Goal: Obtain resource: Obtain resource

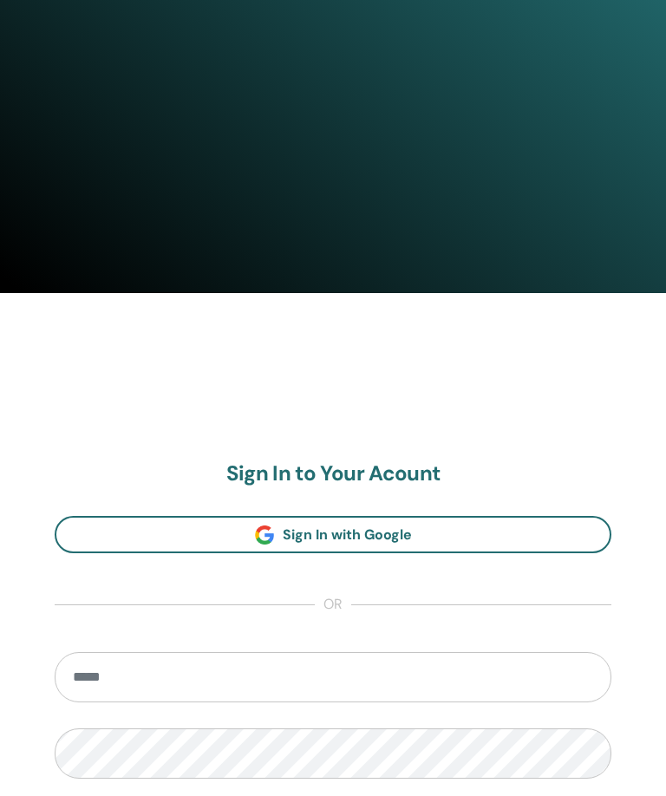
scroll to position [599, 0]
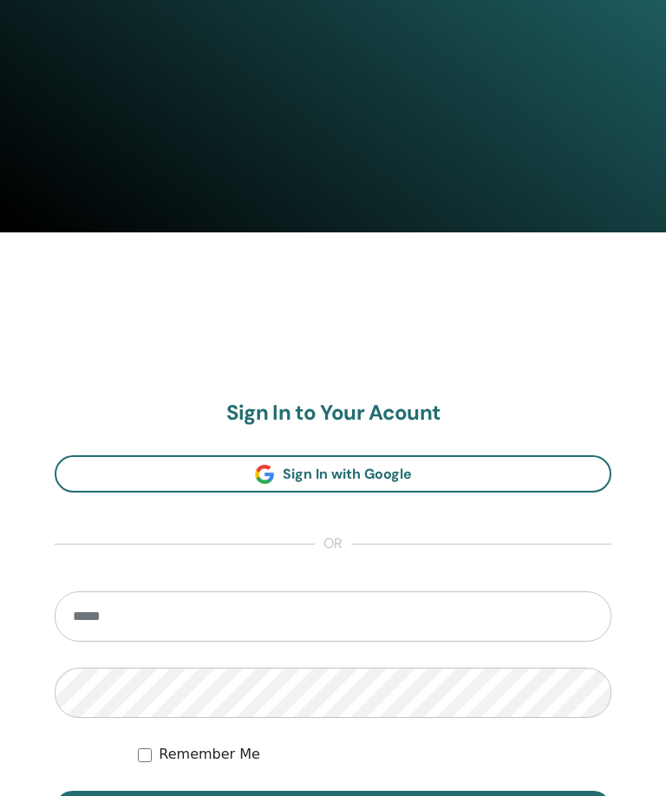
click at [342, 592] on input "email" at bounding box center [333, 617] width 556 height 50
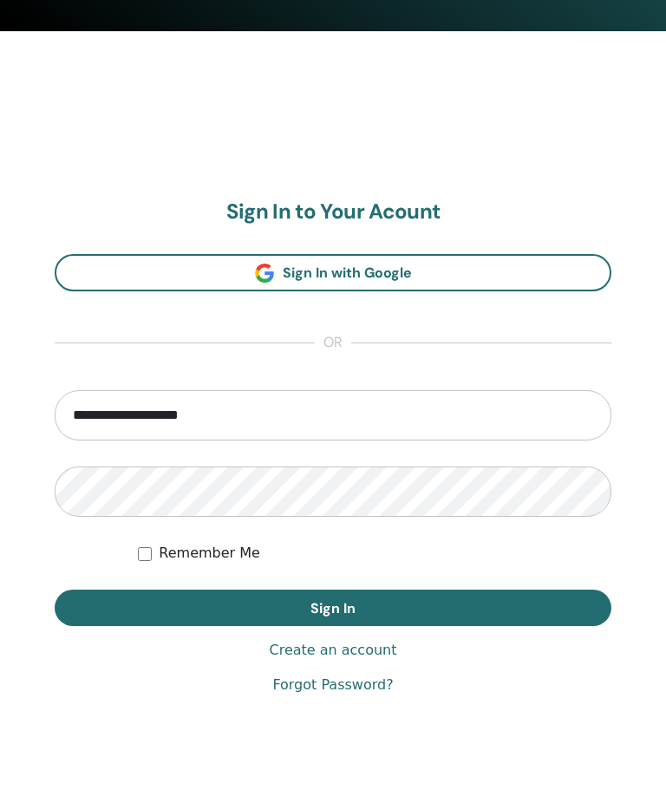
type input "**********"
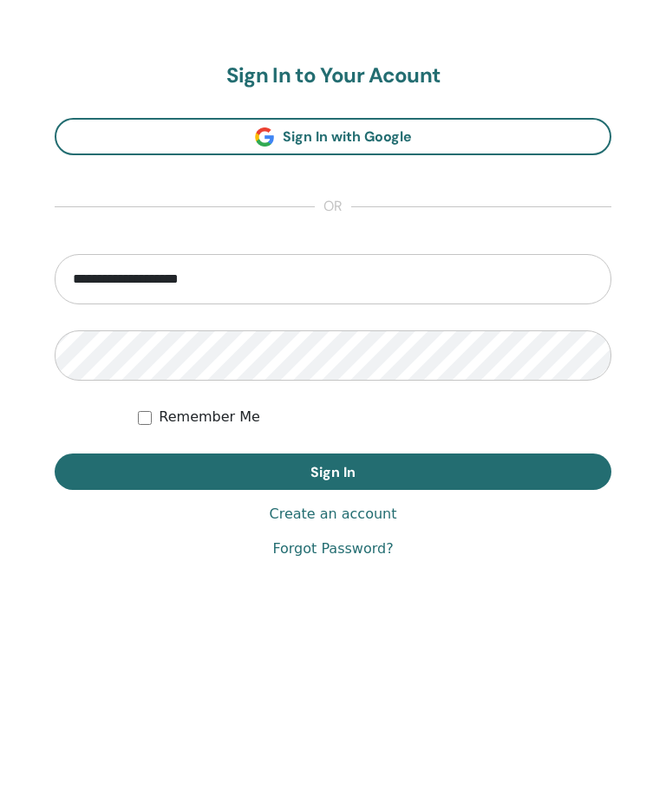
click at [458, 589] on button "Sign In" at bounding box center [333, 607] width 556 height 36
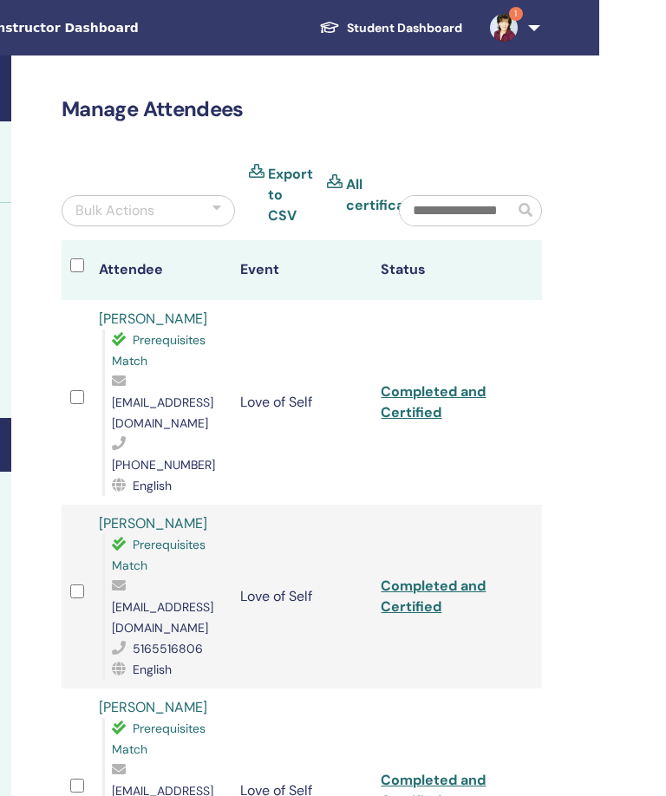
scroll to position [0, 374]
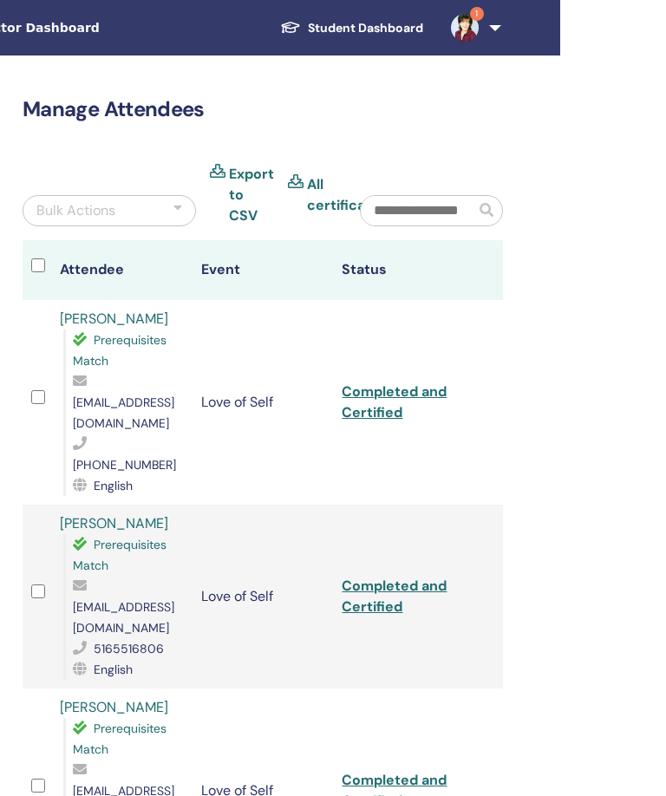
click at [493, 49] on link "1" at bounding box center [472, 27] width 71 height 55
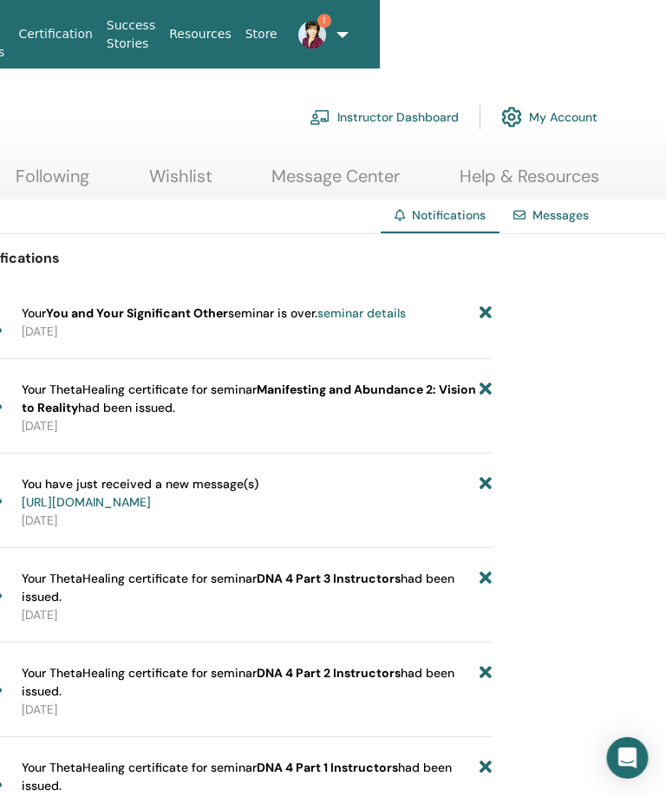
scroll to position [0, 290]
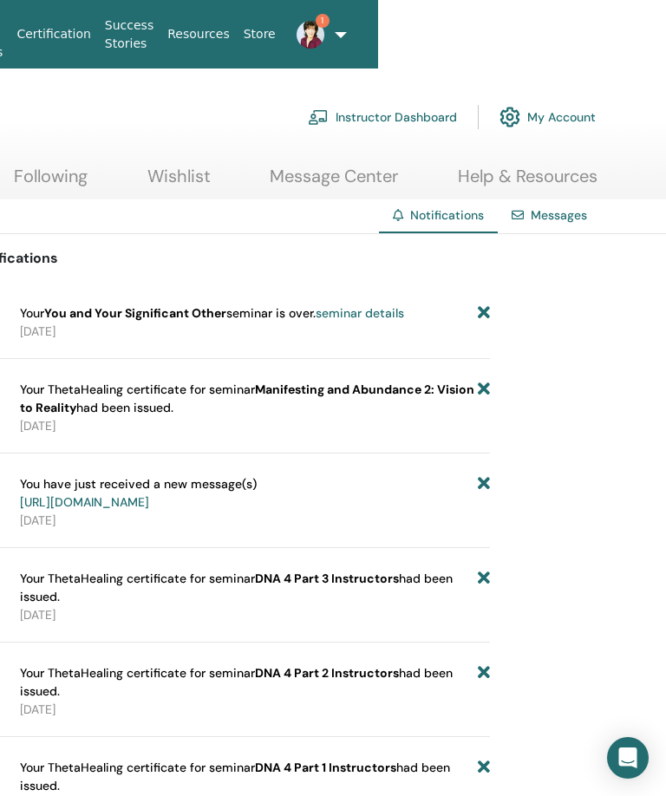
click at [483, 318] on icon at bounding box center [484, 313] width 12 height 18
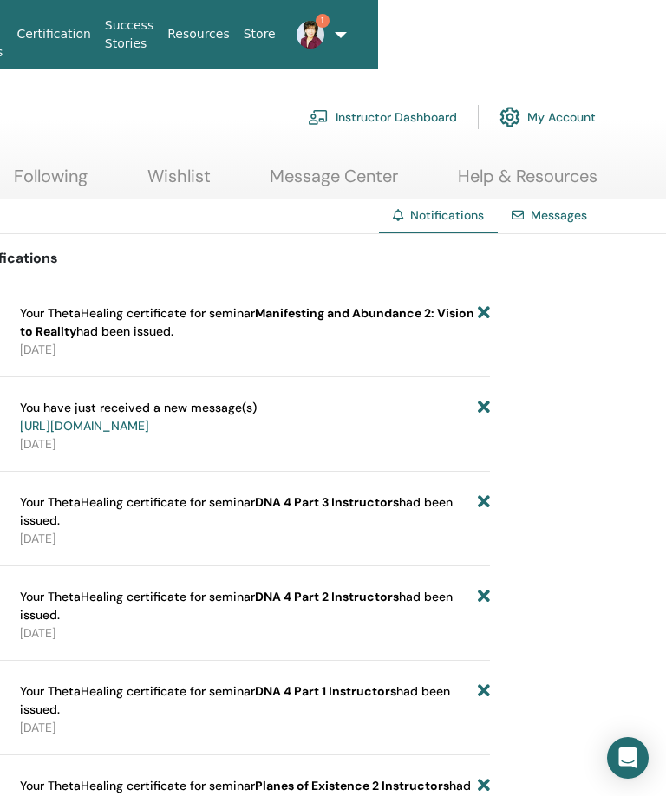
click at [343, 179] on link "Message Center" at bounding box center [334, 183] width 128 height 34
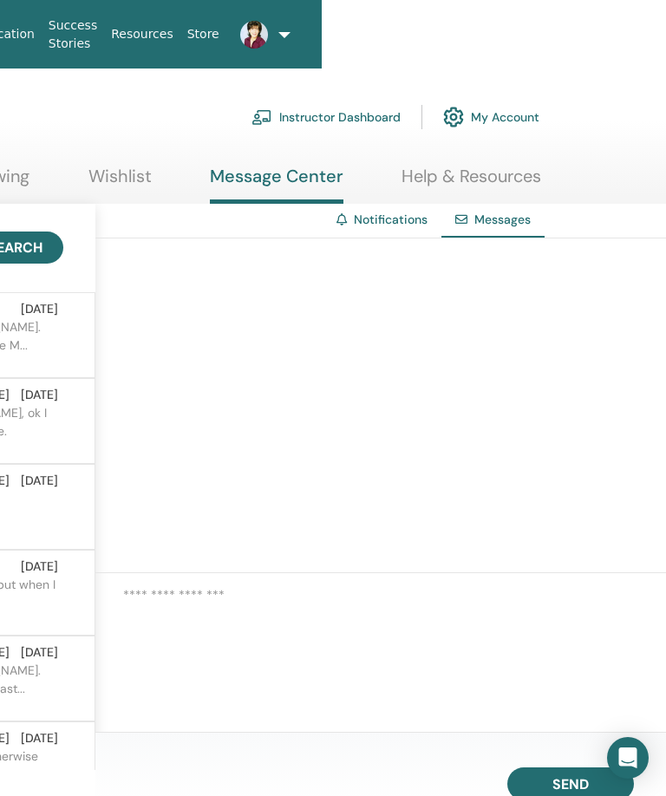
scroll to position [0, 374]
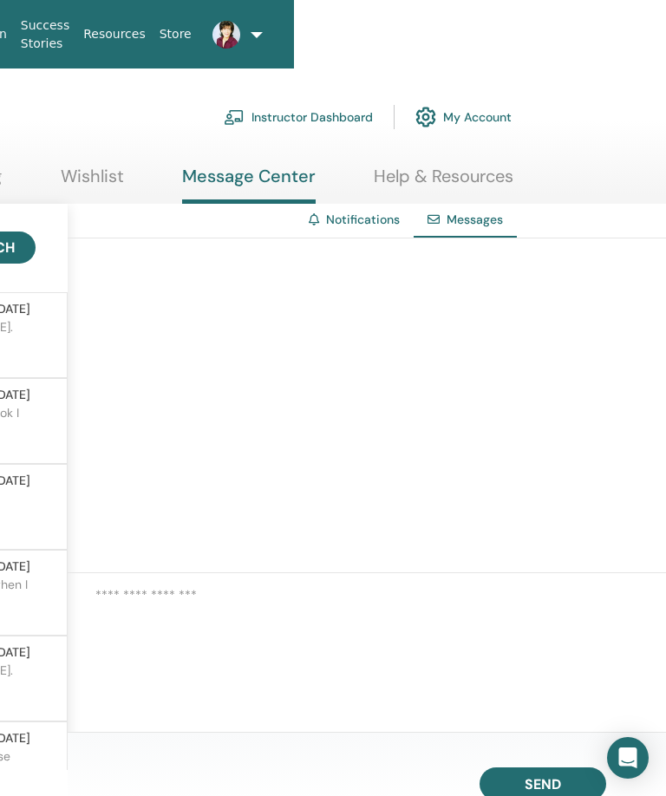
click at [303, 112] on link "Instructor Dashboard" at bounding box center [298, 117] width 149 height 38
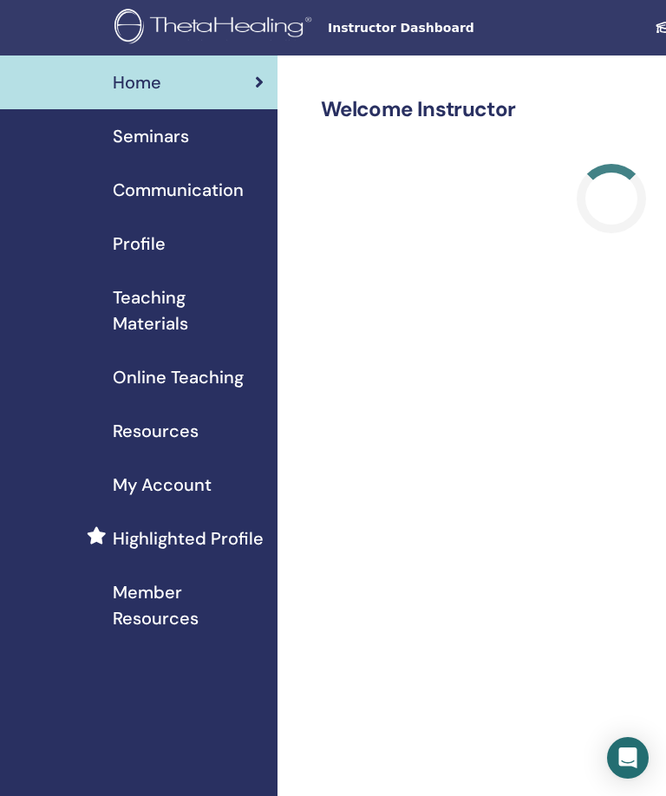
click at [166, 340] on link "Teaching Materials" at bounding box center [138, 310] width 277 height 80
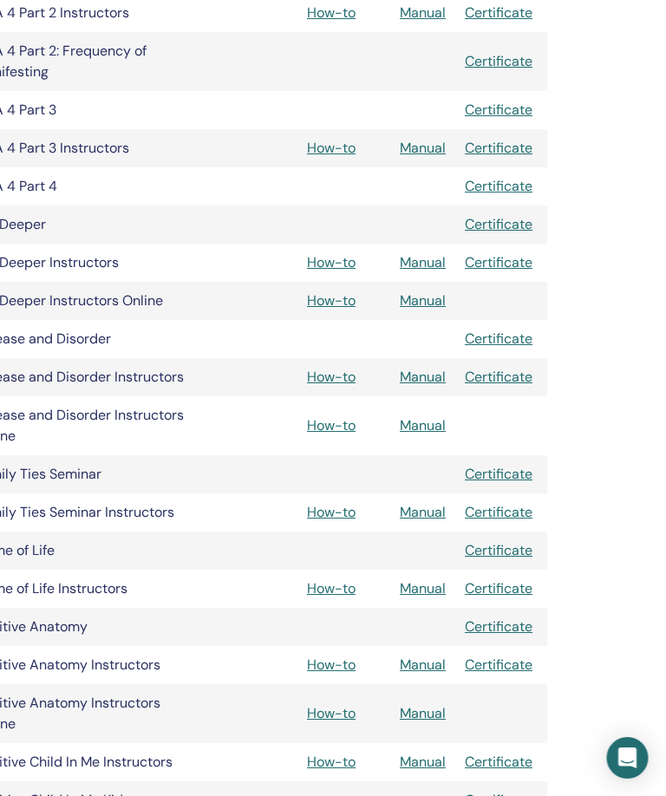
scroll to position [1018, 360]
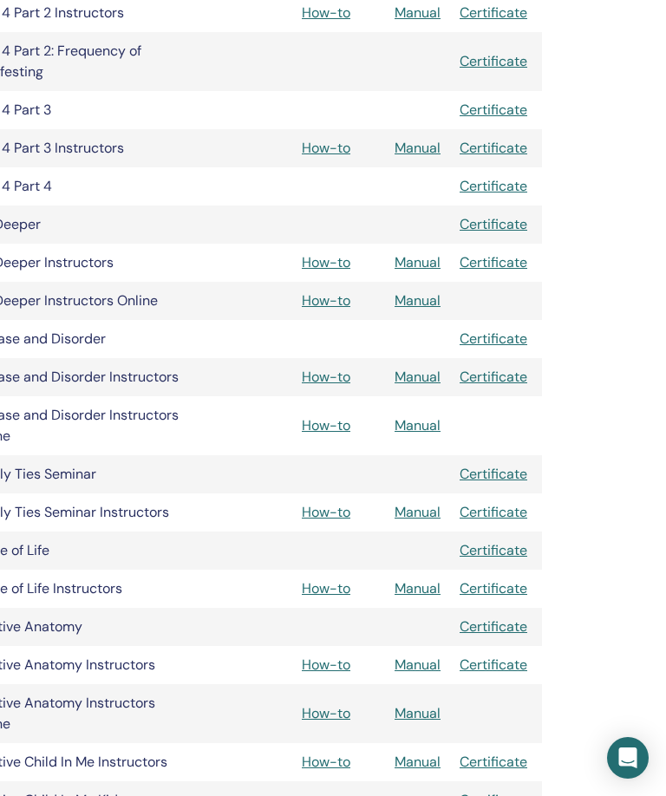
click at [432, 506] on link "Manual" at bounding box center [417, 512] width 46 height 18
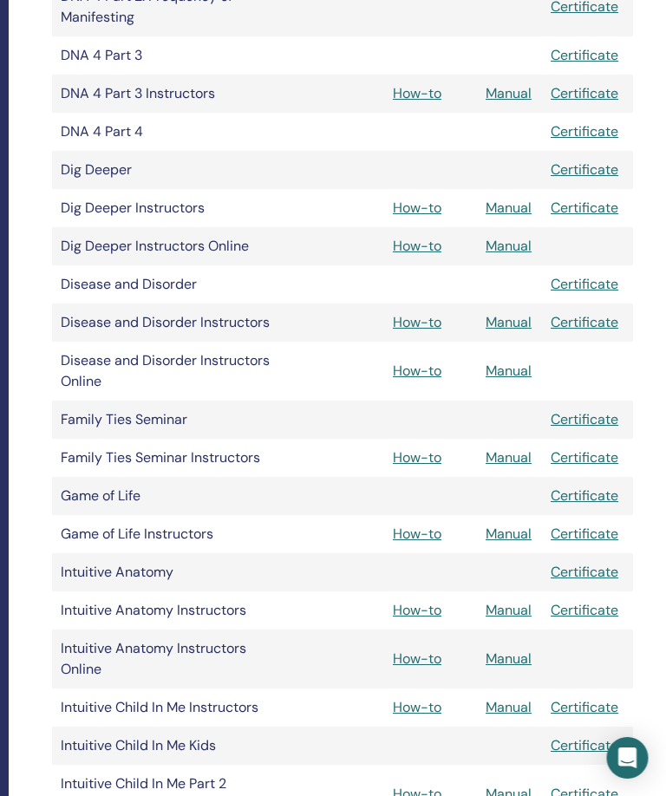
scroll to position [1071, 269]
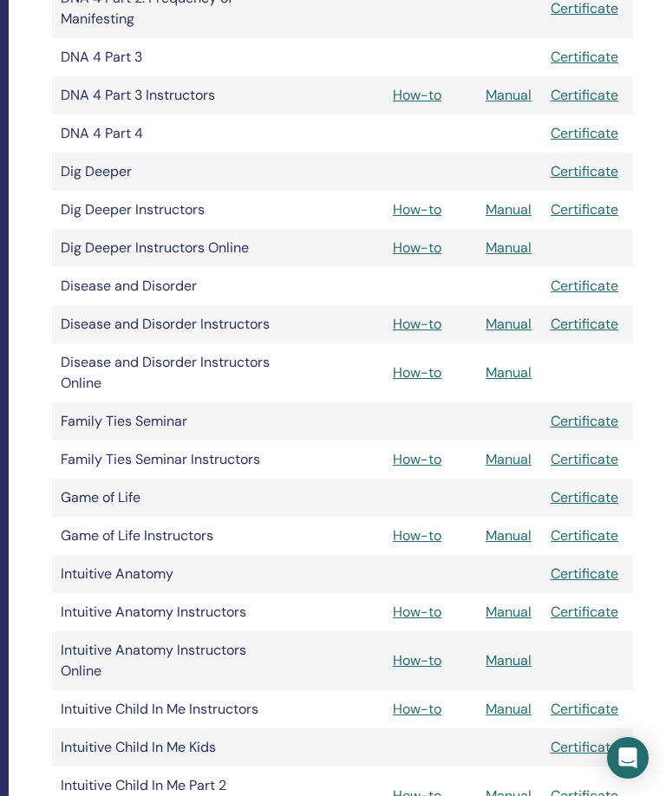
click at [504, 465] on link "Manual" at bounding box center [508, 459] width 46 height 18
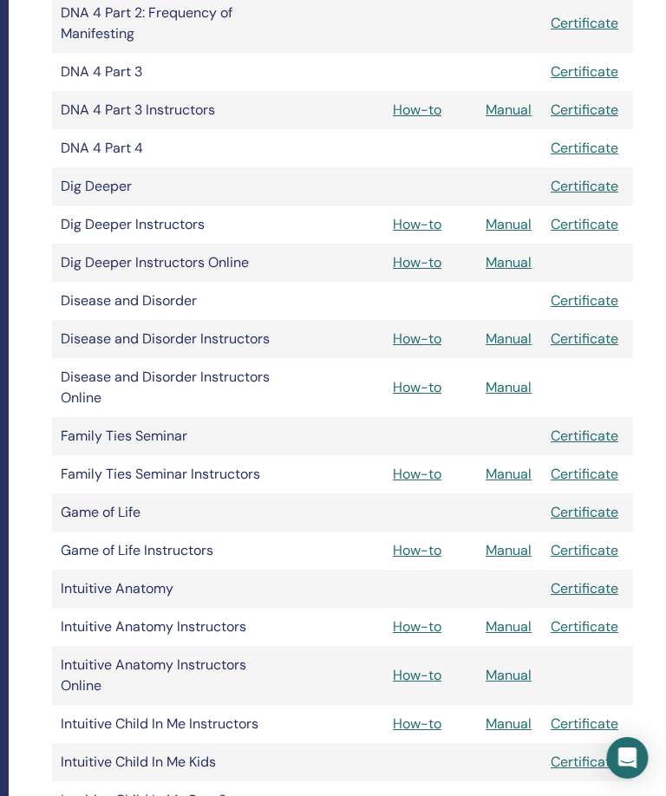
scroll to position [1055, 269]
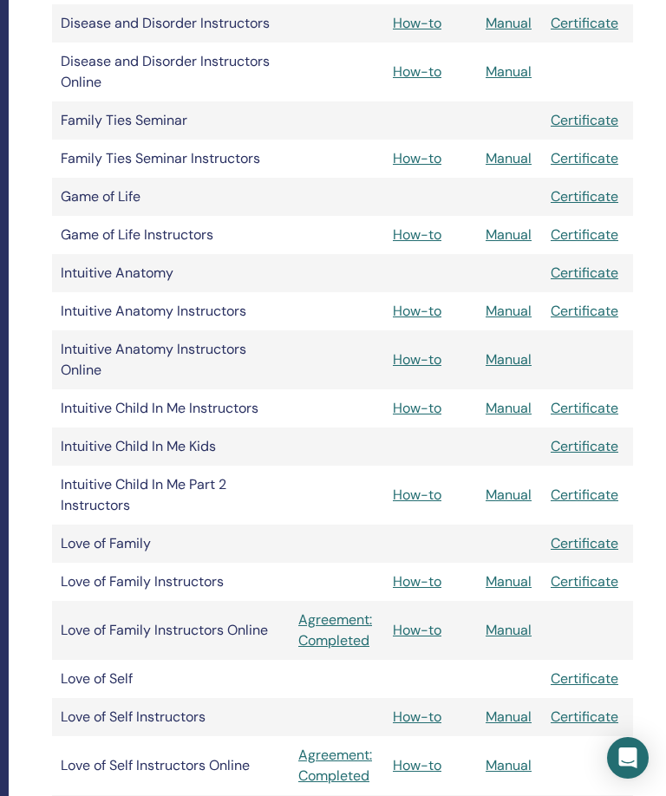
click at [530, 572] on link "Manual" at bounding box center [508, 581] width 46 height 18
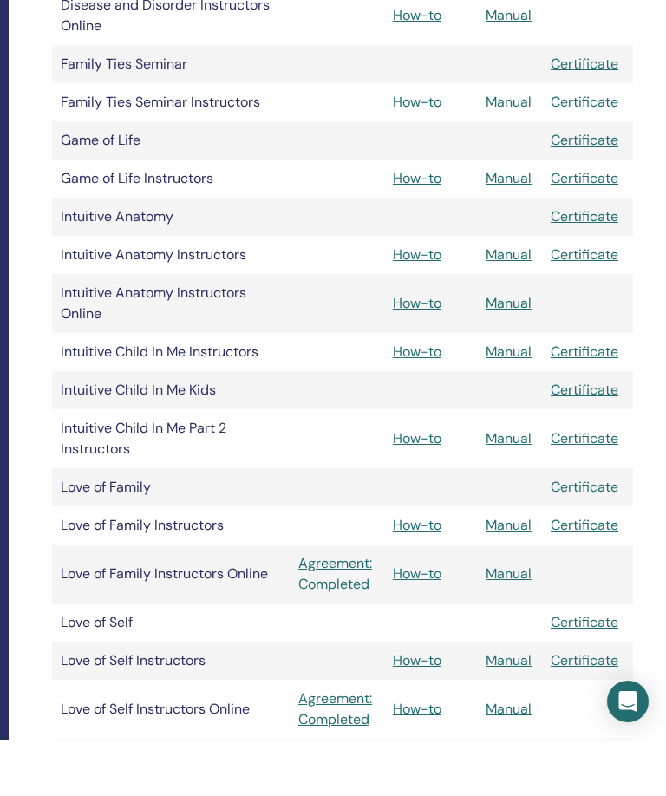
scroll to position [1429, 269]
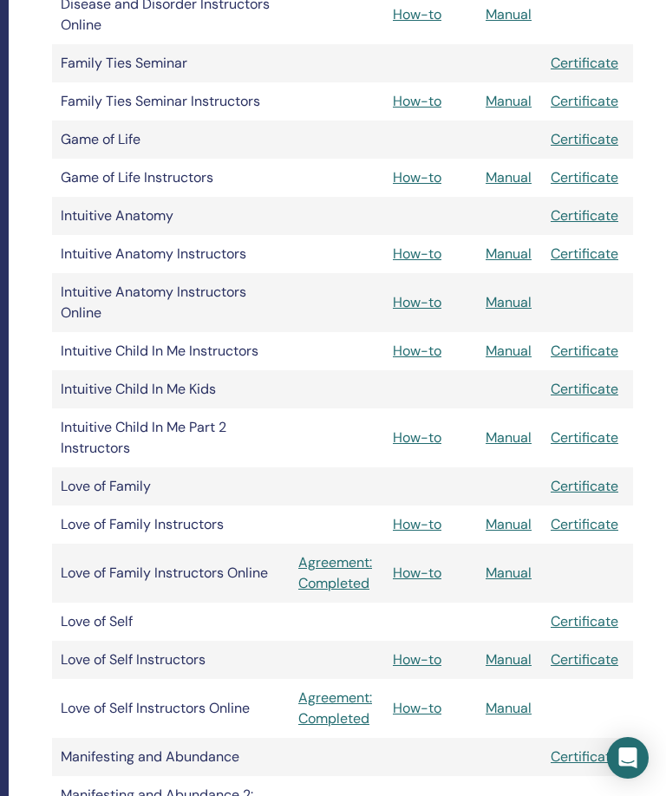
click at [518, 522] on link "Manual" at bounding box center [508, 524] width 46 height 18
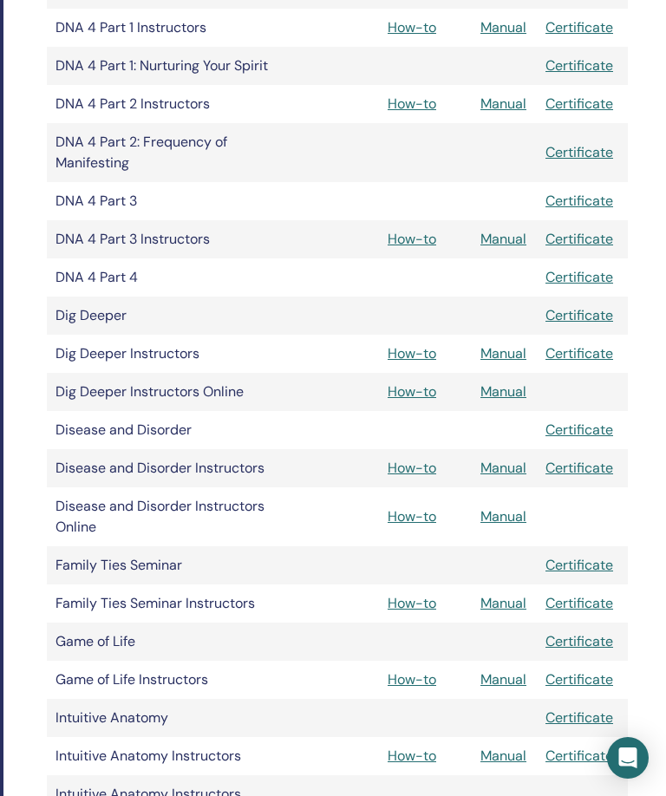
scroll to position [926, 274]
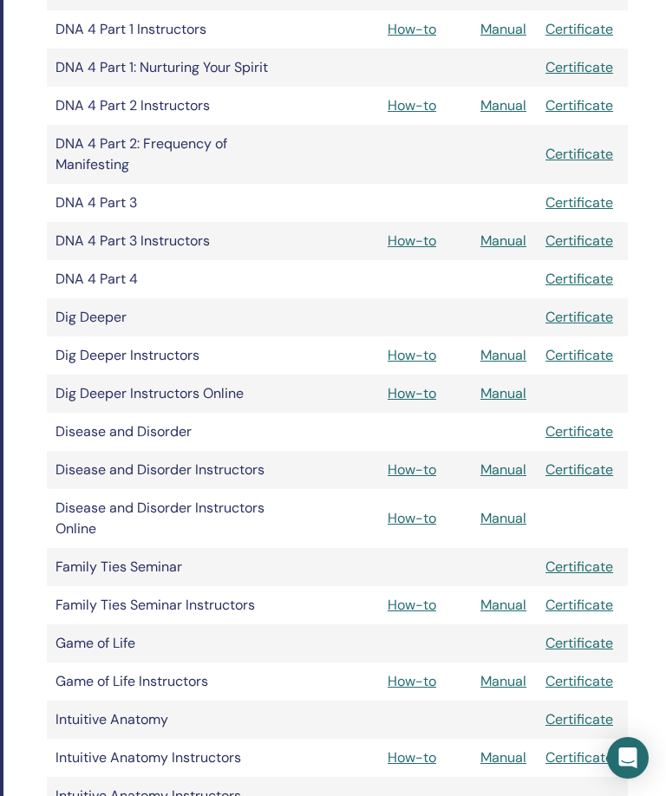
click at [509, 599] on link "Manual" at bounding box center [503, 604] width 46 height 18
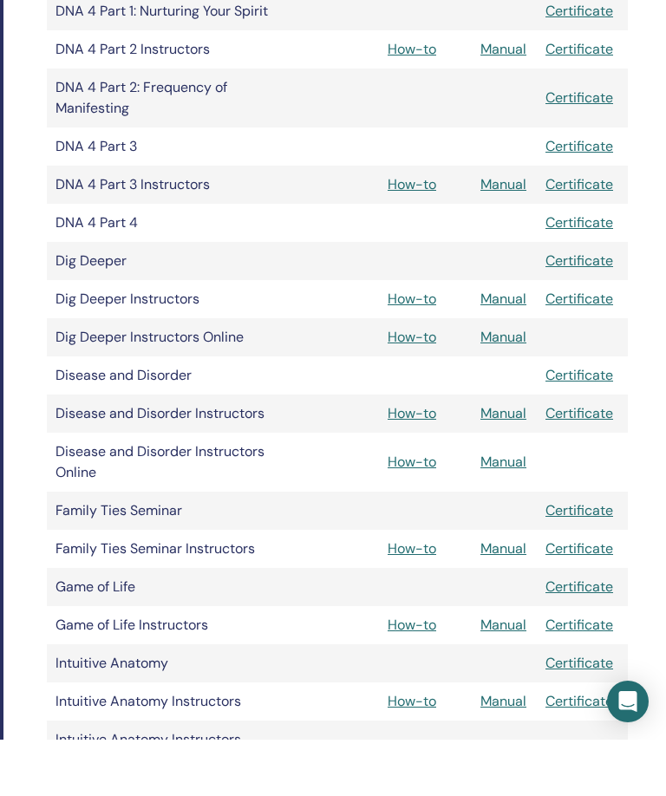
scroll to position [983, 274]
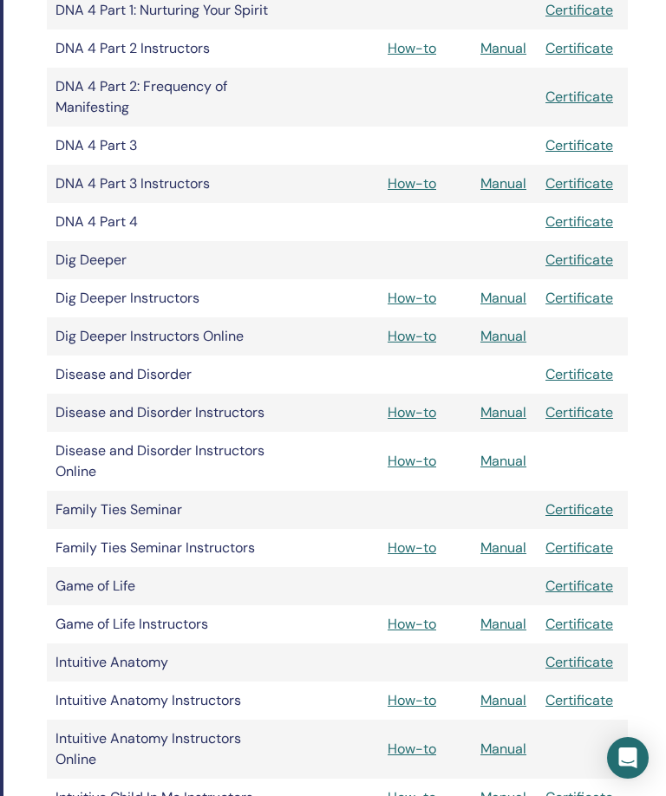
click at [504, 554] on link "Manual" at bounding box center [503, 547] width 46 height 18
click at [519, 546] on link "Manual" at bounding box center [503, 547] width 46 height 18
click at [518, 539] on link "Manual" at bounding box center [503, 547] width 46 height 18
click at [522, 552] on link "Manual" at bounding box center [503, 547] width 46 height 18
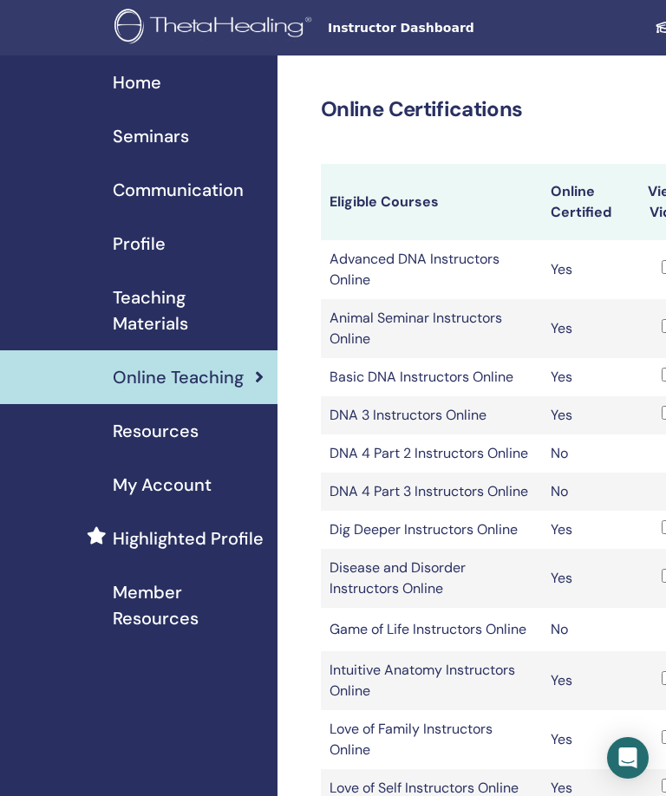
click at [171, 310] on span "Teaching Materials" at bounding box center [188, 310] width 151 height 52
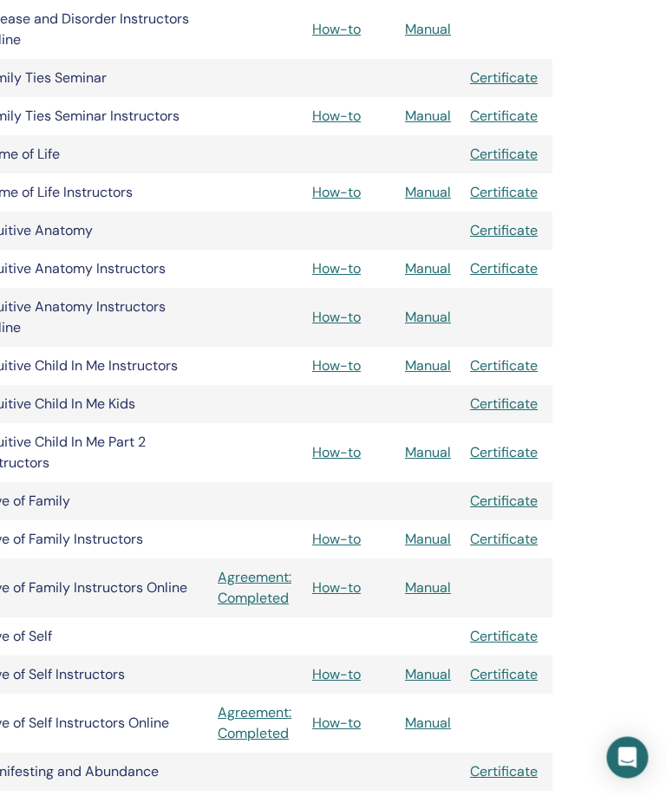
scroll to position [1414, 351]
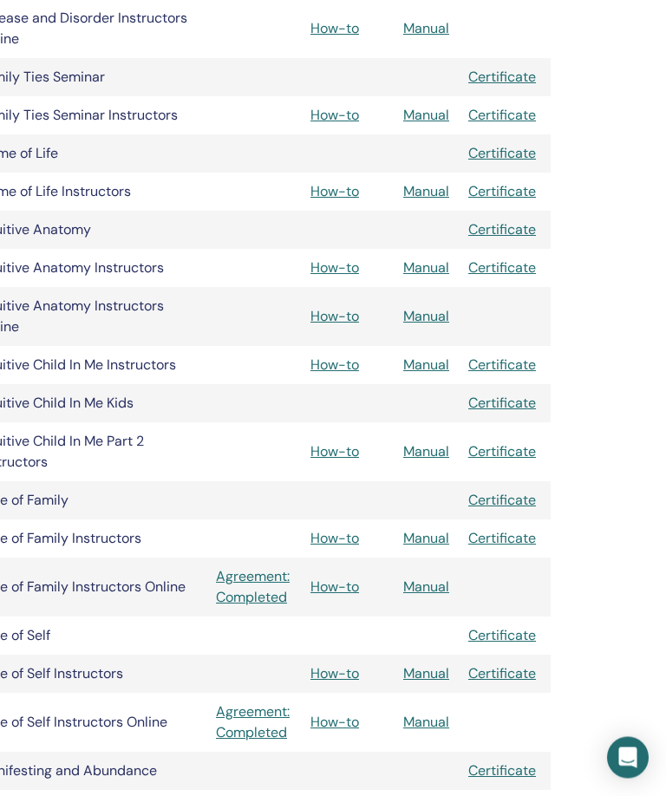
click at [433, 543] on link "Manual" at bounding box center [426, 539] width 46 height 18
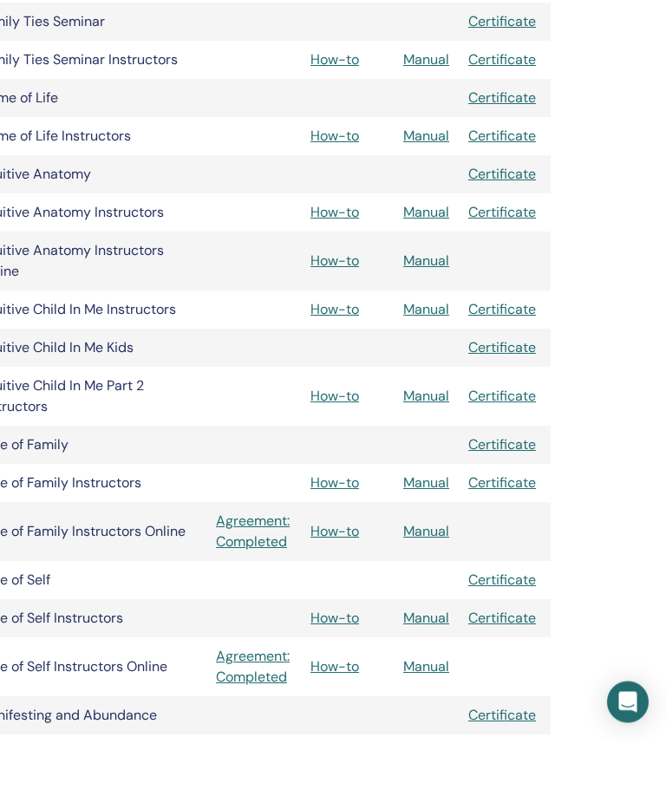
scroll to position [1472, 351]
